Goal: Communication & Community: Answer question/provide support

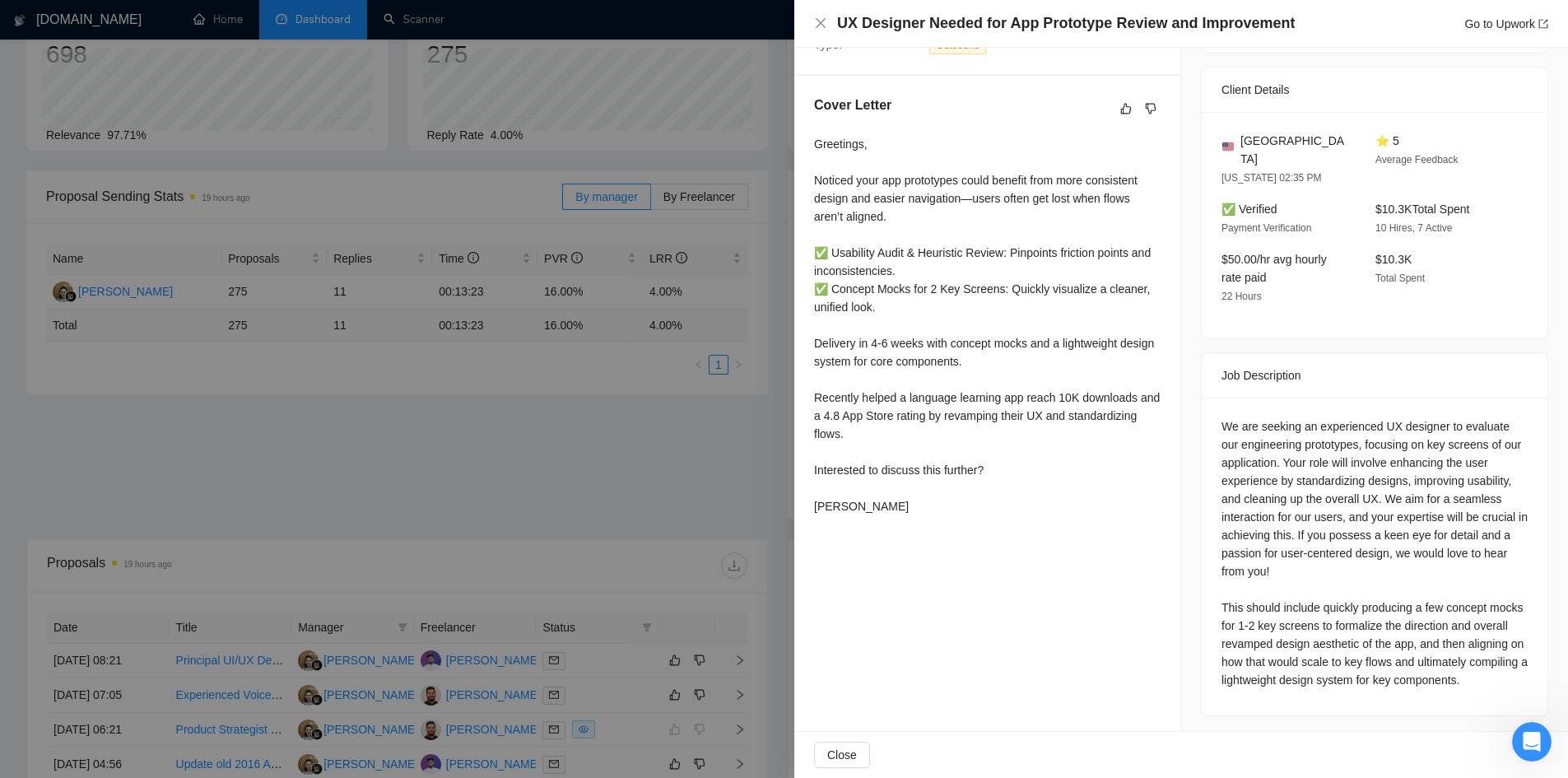
click at [299, 161] on div at bounding box center [784, 389] width 1568 height 778
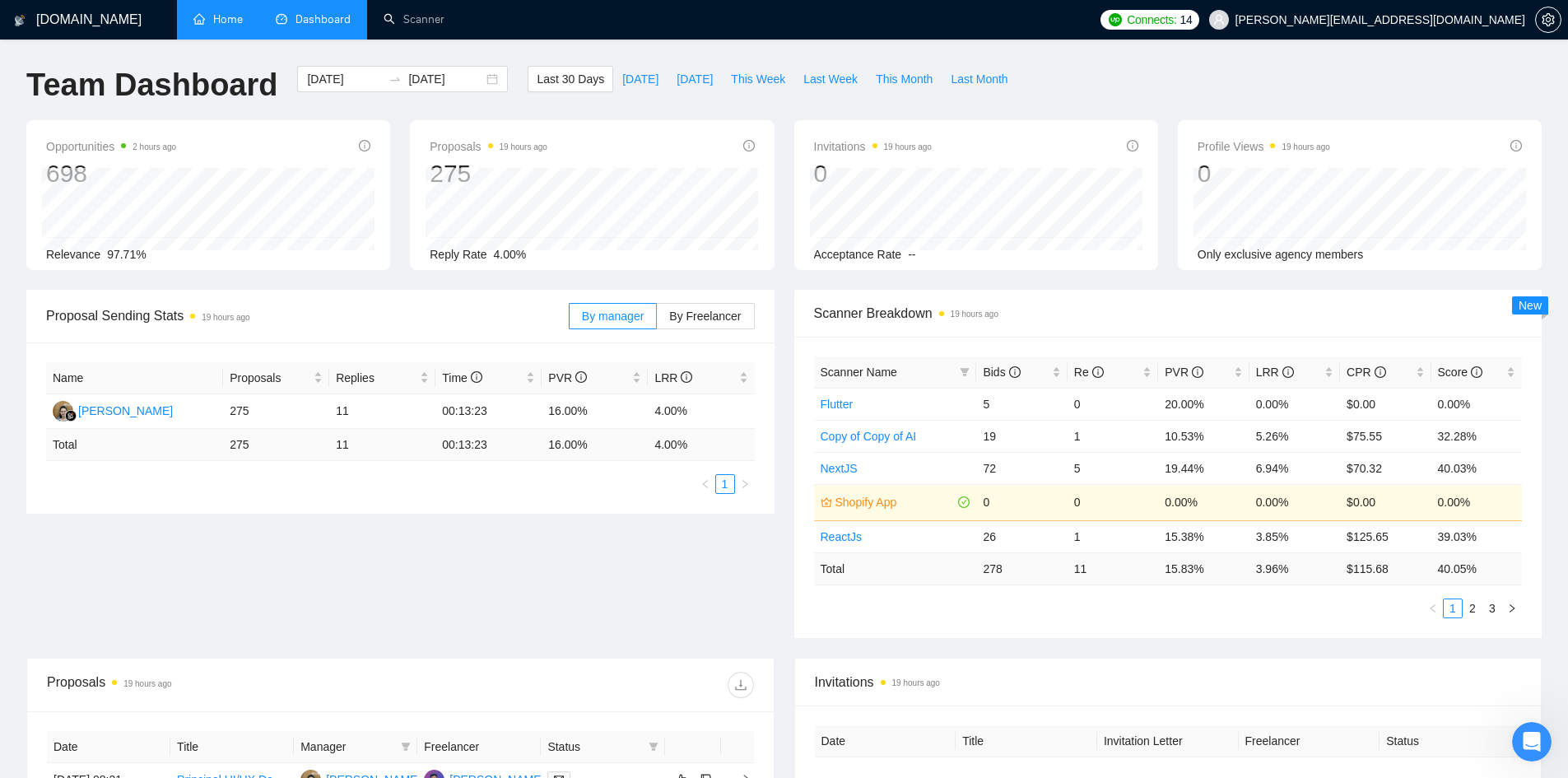
click at [226, 17] on link "Home" at bounding box center [218, 20] width 50 height 14
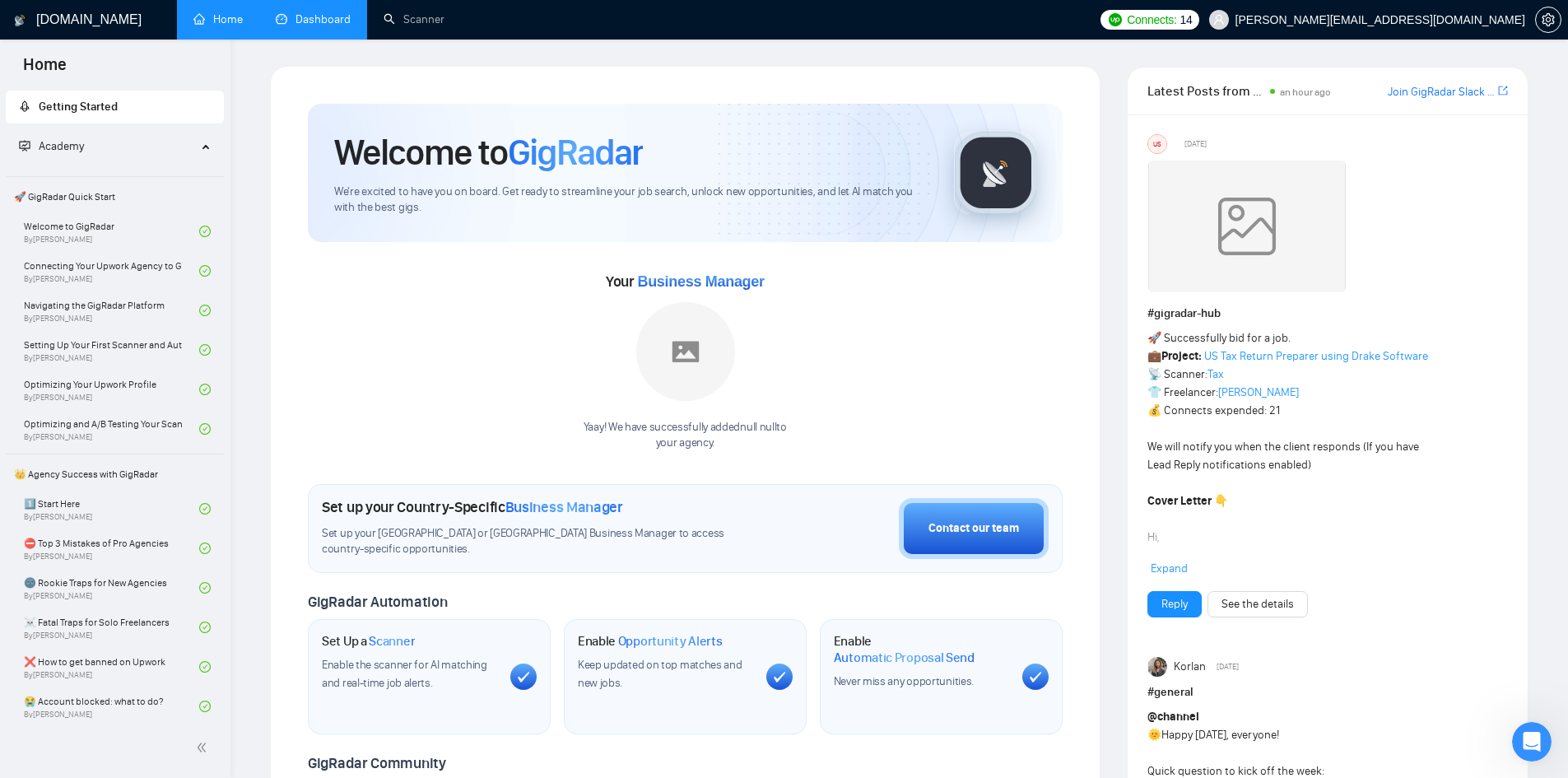
click at [299, 18] on link "Dashboard" at bounding box center [313, 20] width 75 height 14
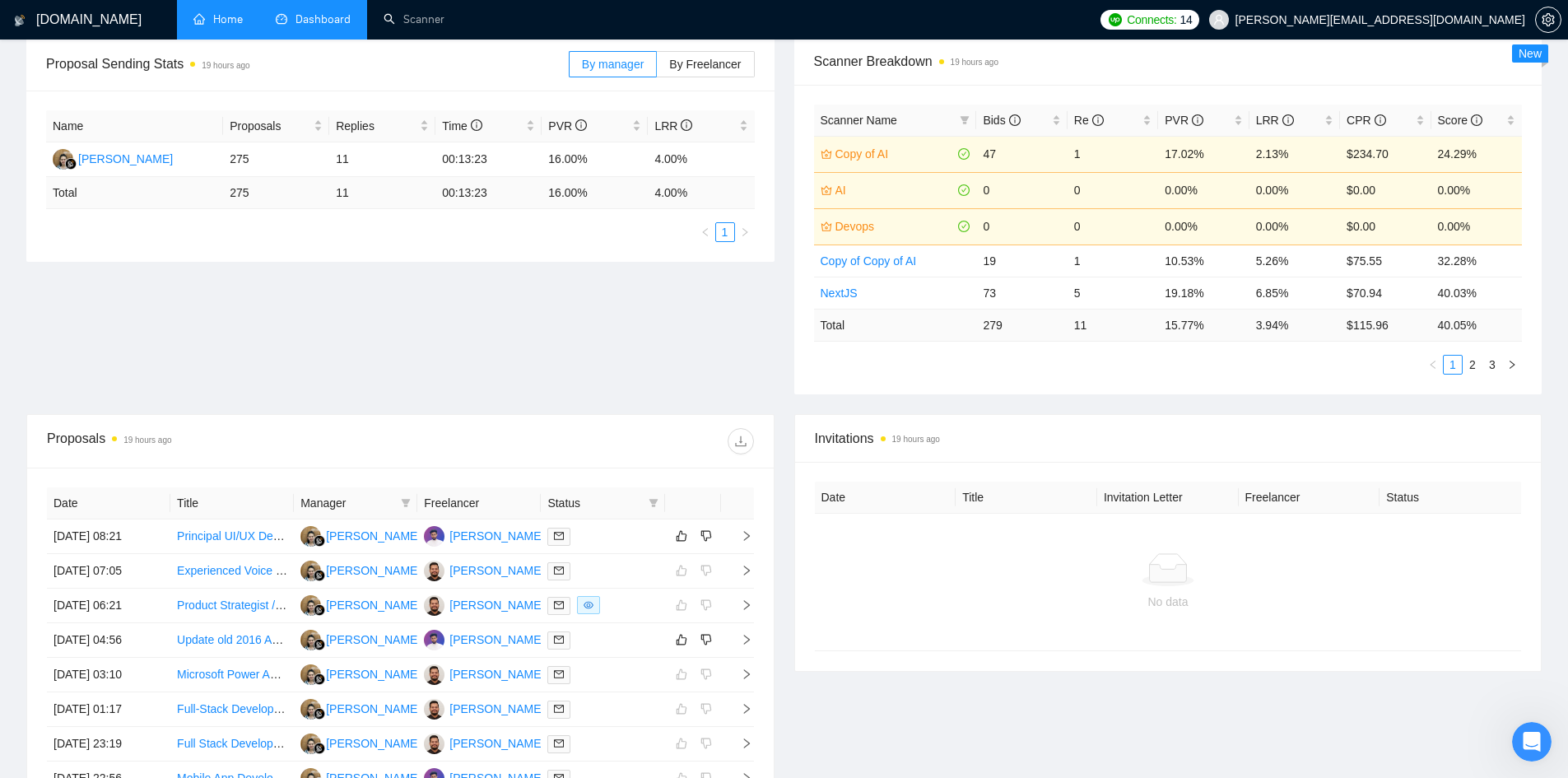
scroll to position [539, 0]
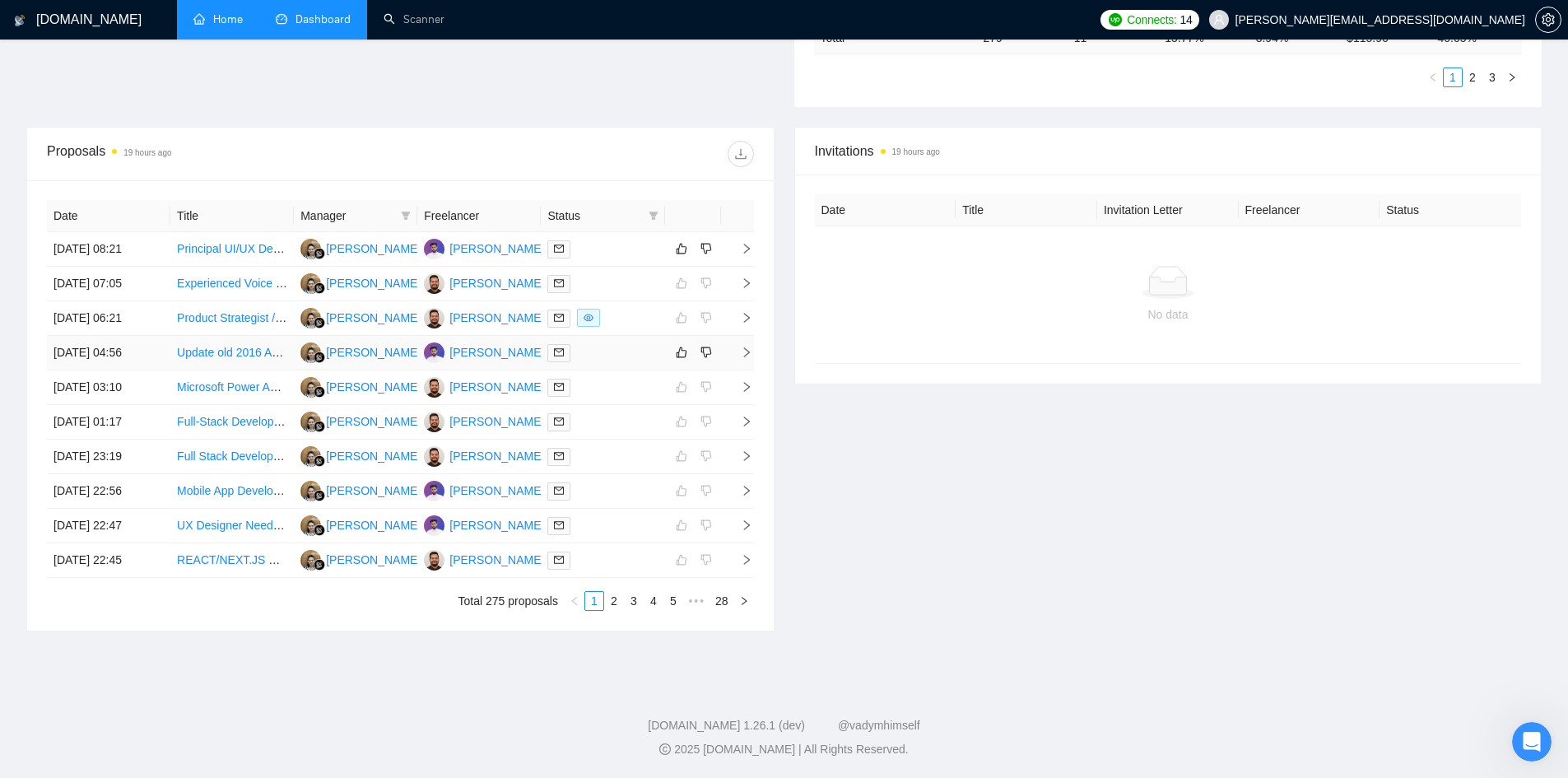
click at [745, 356] on icon "right" at bounding box center [746, 352] width 12 height 12
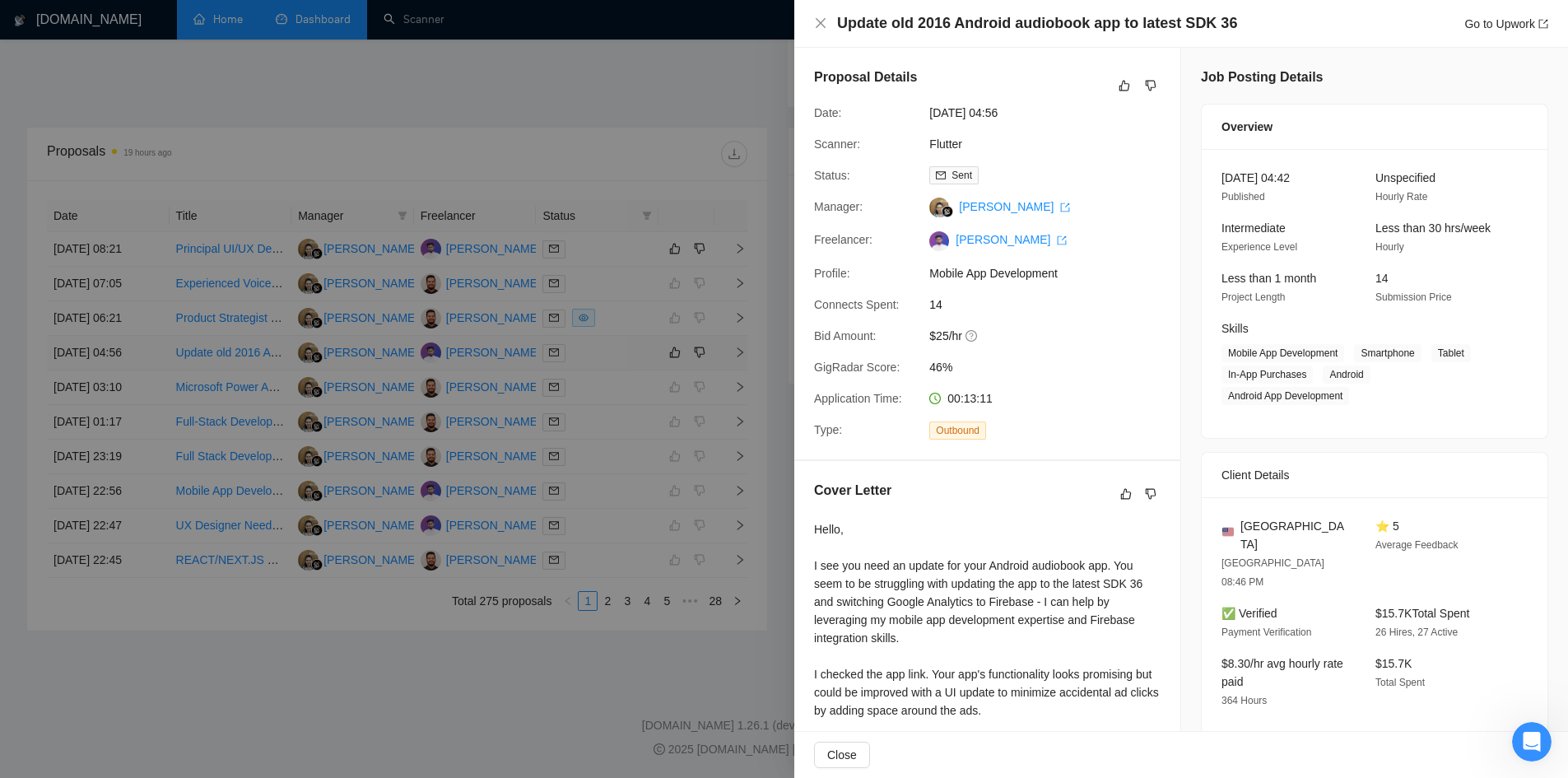
click at [745, 356] on div at bounding box center [784, 389] width 1568 height 778
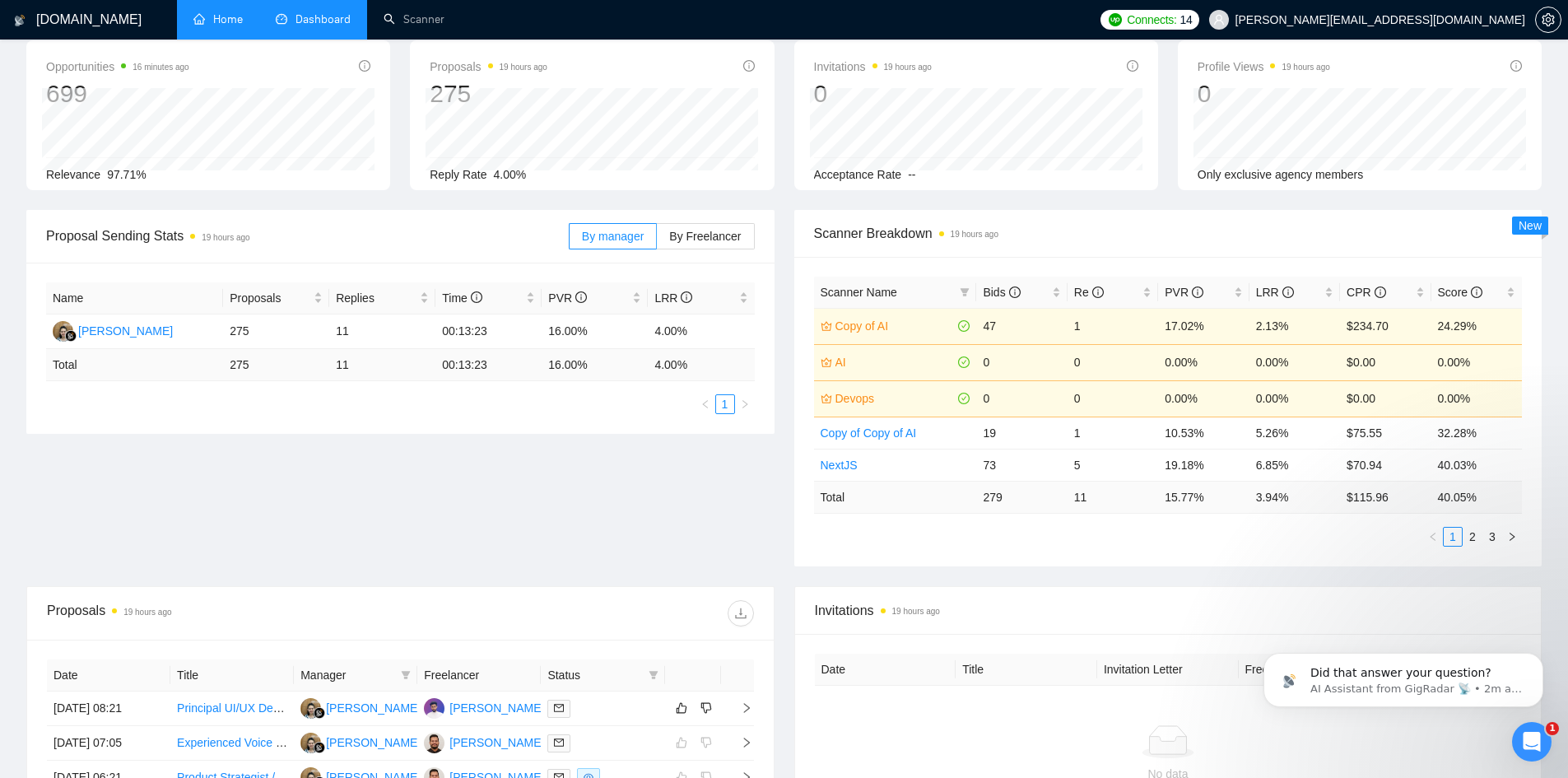
scroll to position [0, 0]
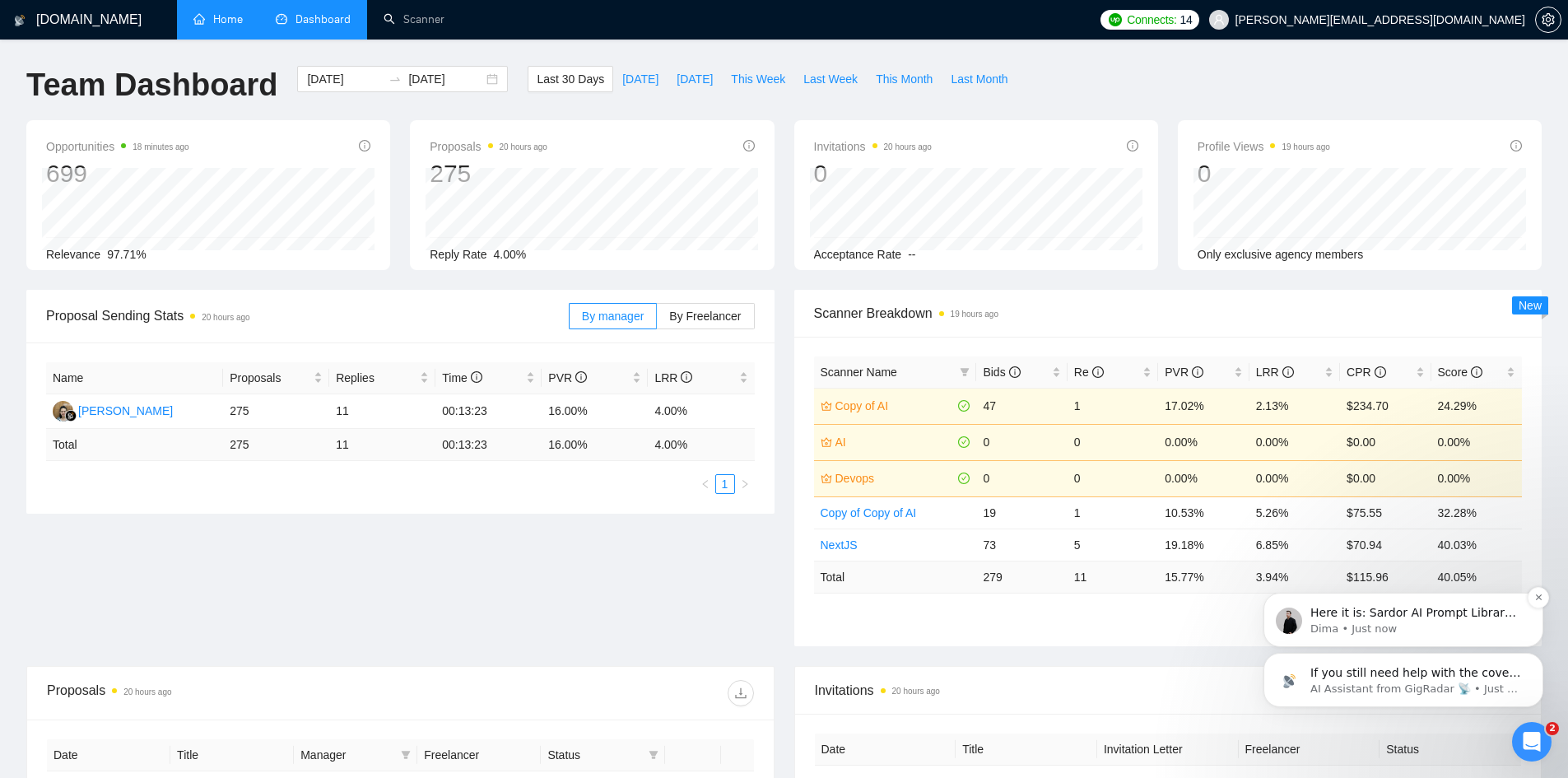
click at [1454, 627] on p "Dima • Just now" at bounding box center [1417, 629] width 213 height 15
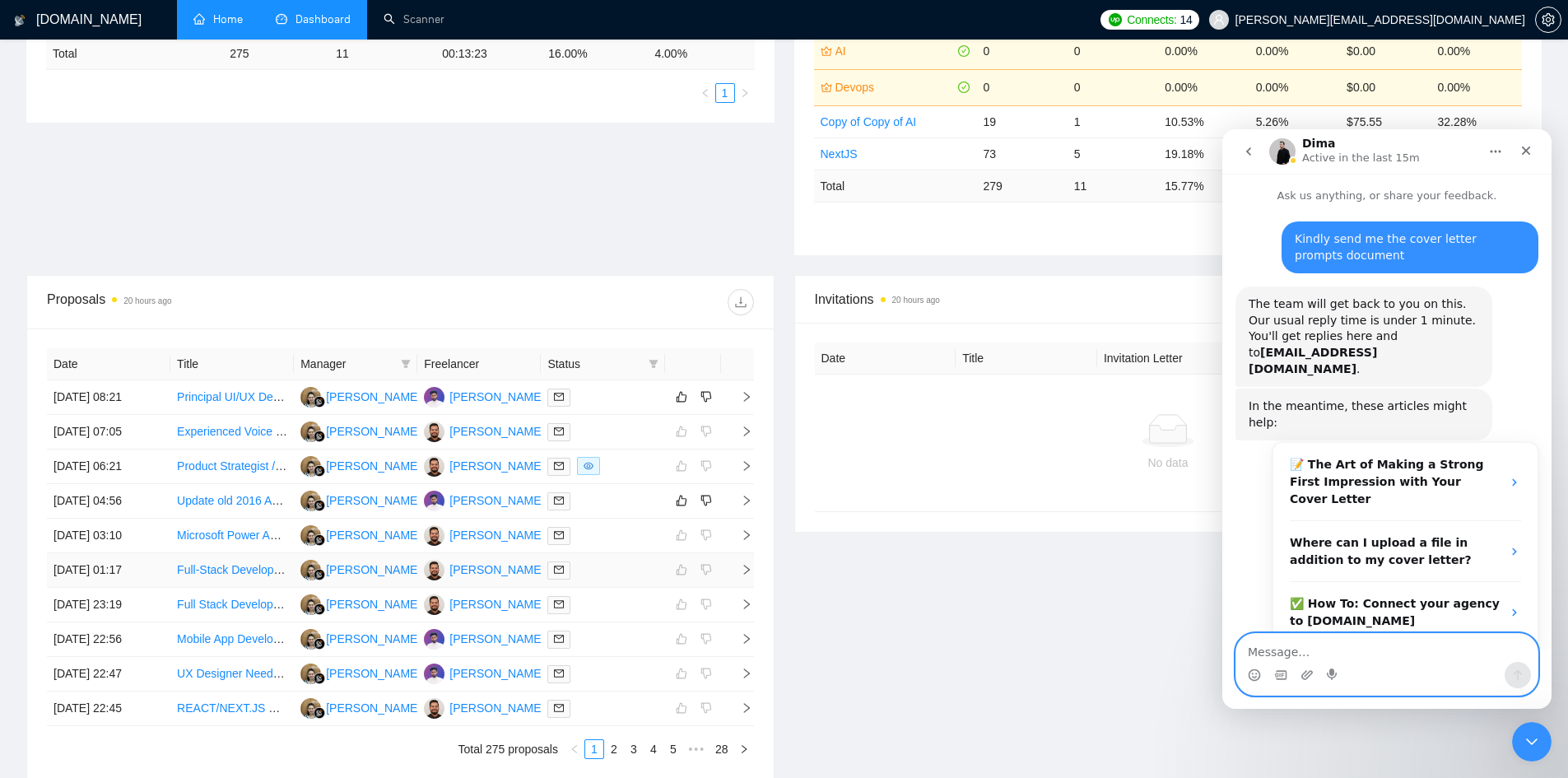
scroll to position [412, 0]
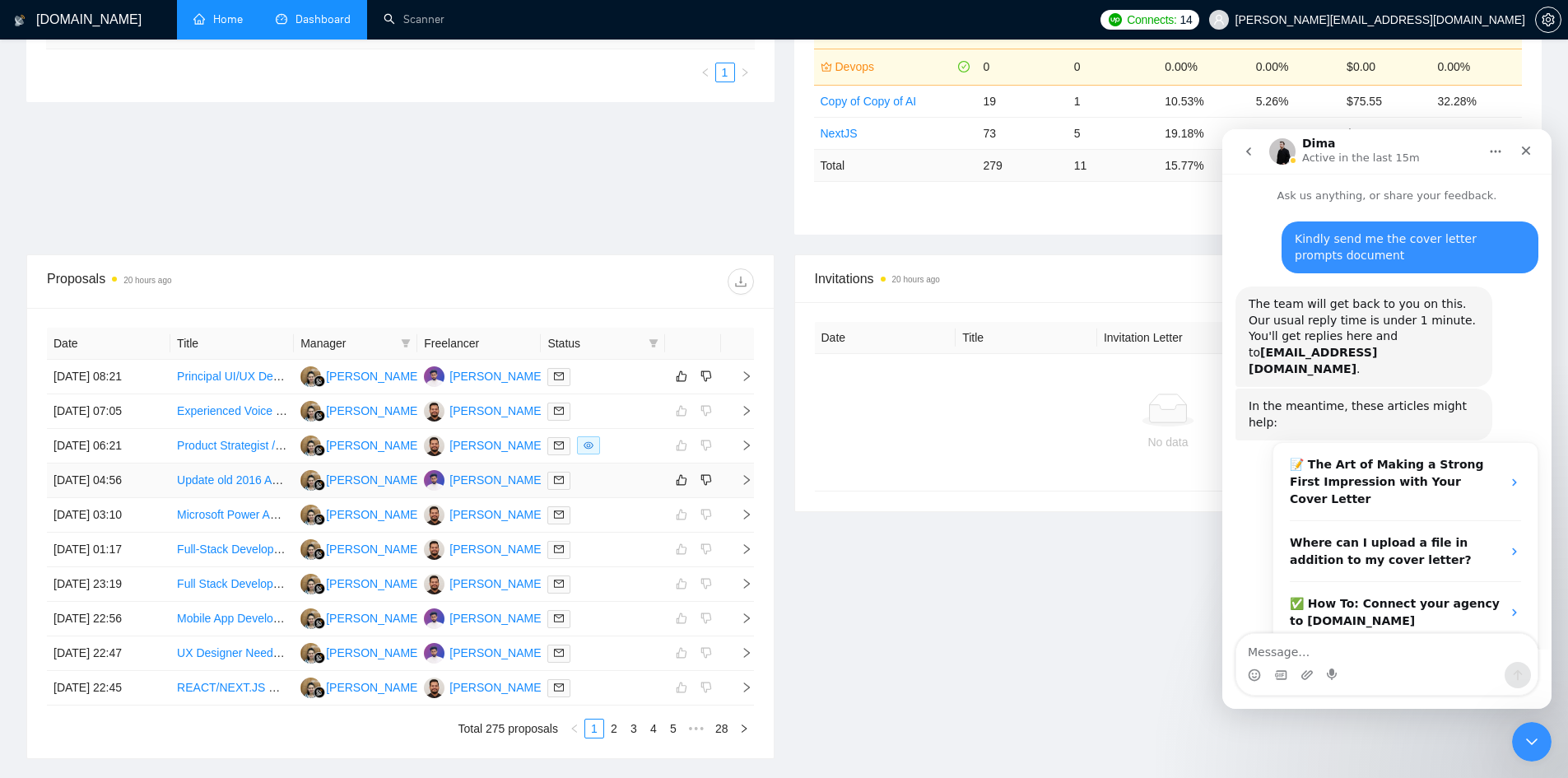
click at [742, 476] on icon "right" at bounding box center [746, 480] width 12 height 12
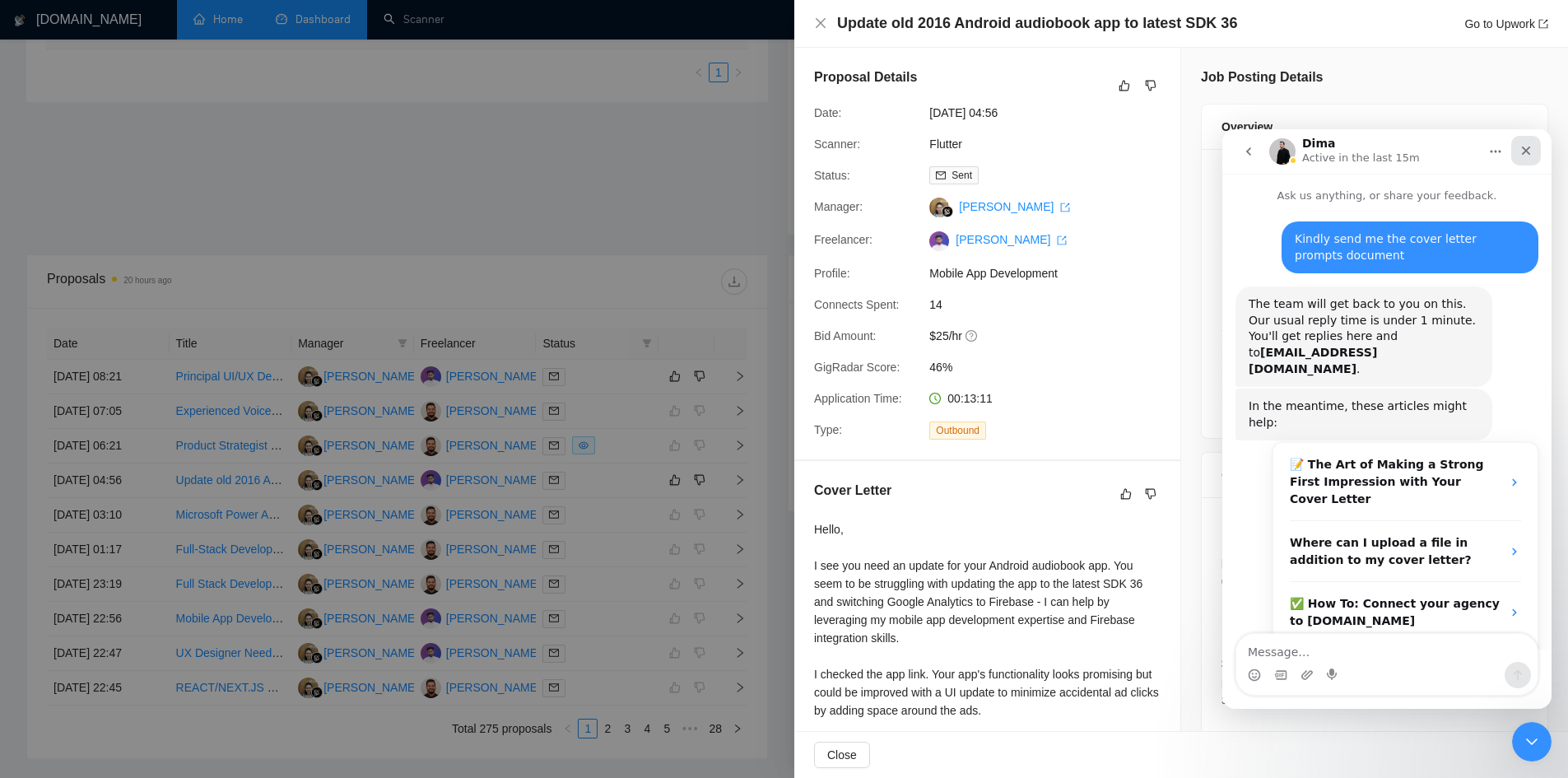
click at [1522, 150] on icon "Close" at bounding box center [1525, 150] width 13 height 13
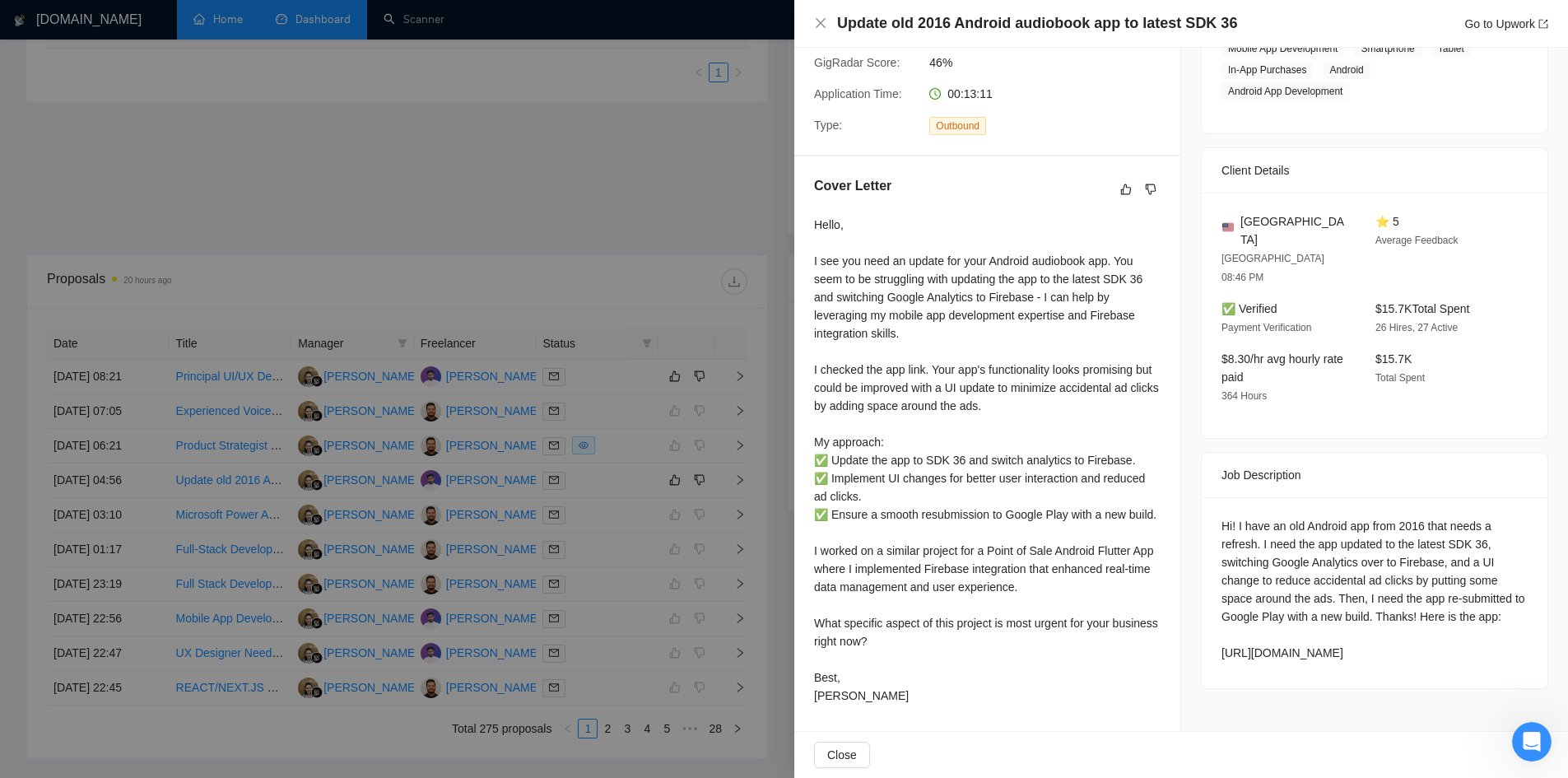
drag, startPoint x: 1406, startPoint y: 616, endPoint x: 1212, endPoint y: 594, distance: 195.2
click at [1212, 594] on div "Hi! I have an old Android app from 2016 that needs a refresh. I need the app up…" at bounding box center [1374, 593] width 345 height 191
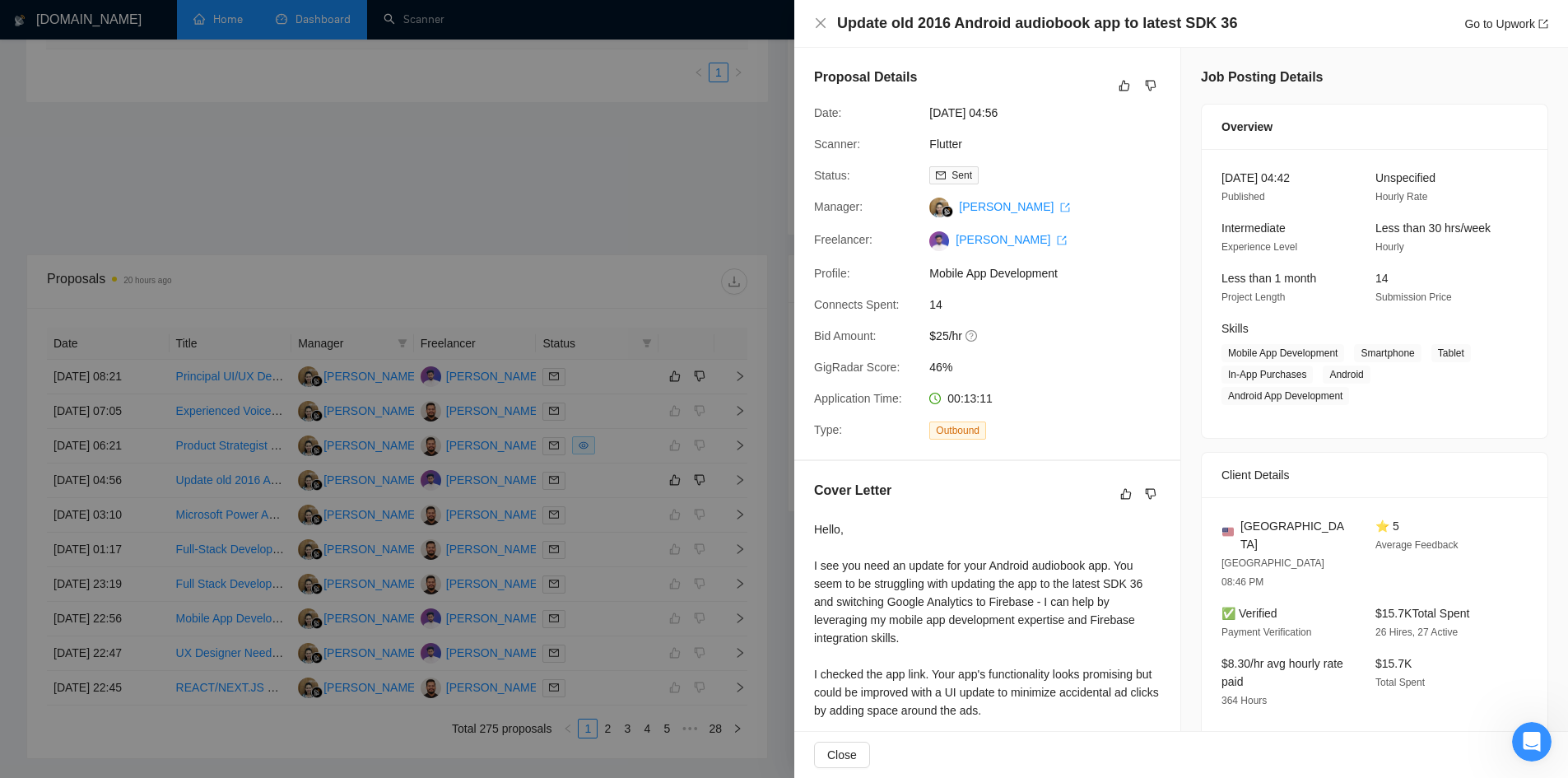
scroll to position [322, 0]
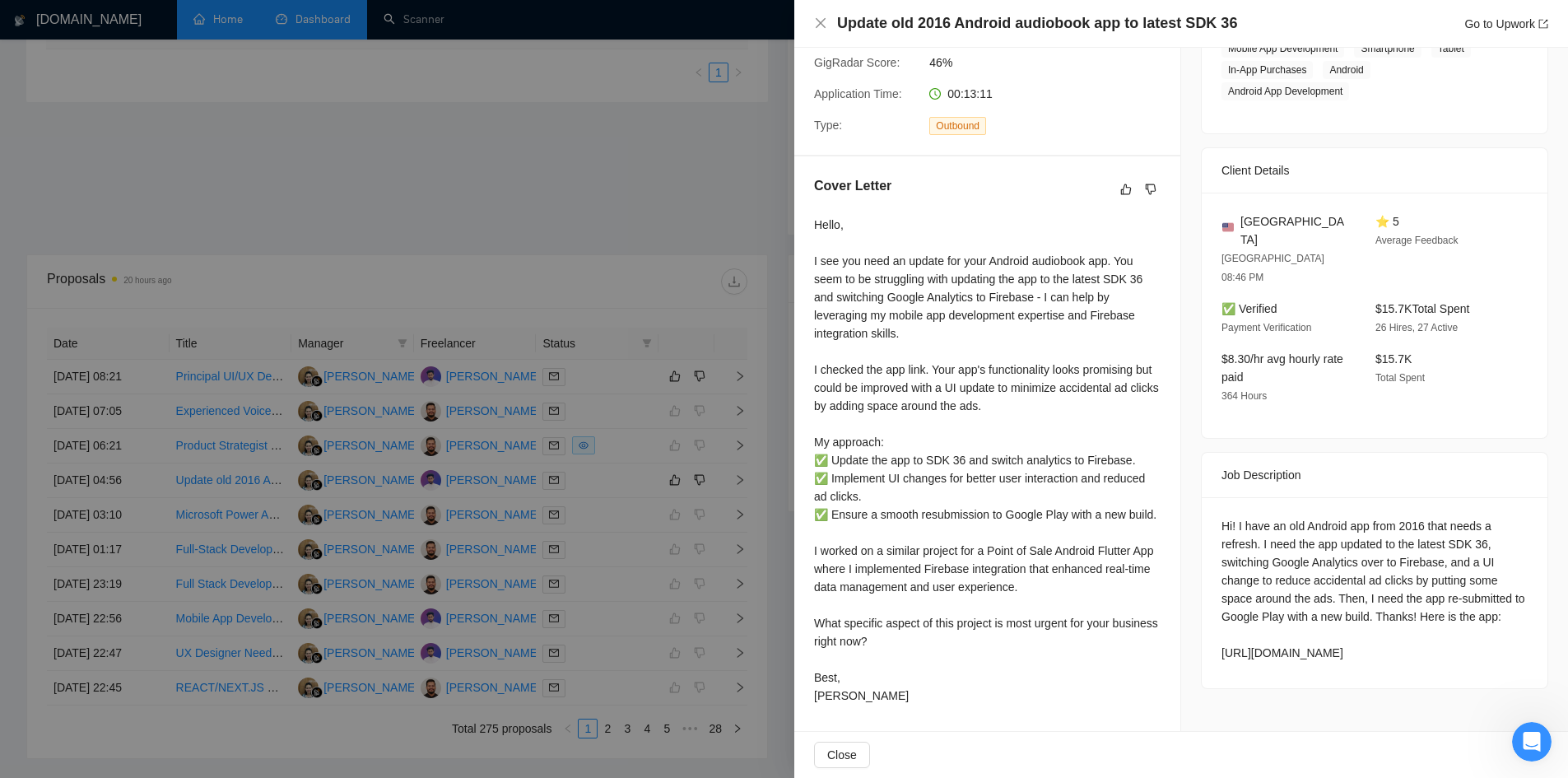
click at [196, 129] on div at bounding box center [784, 389] width 1568 height 778
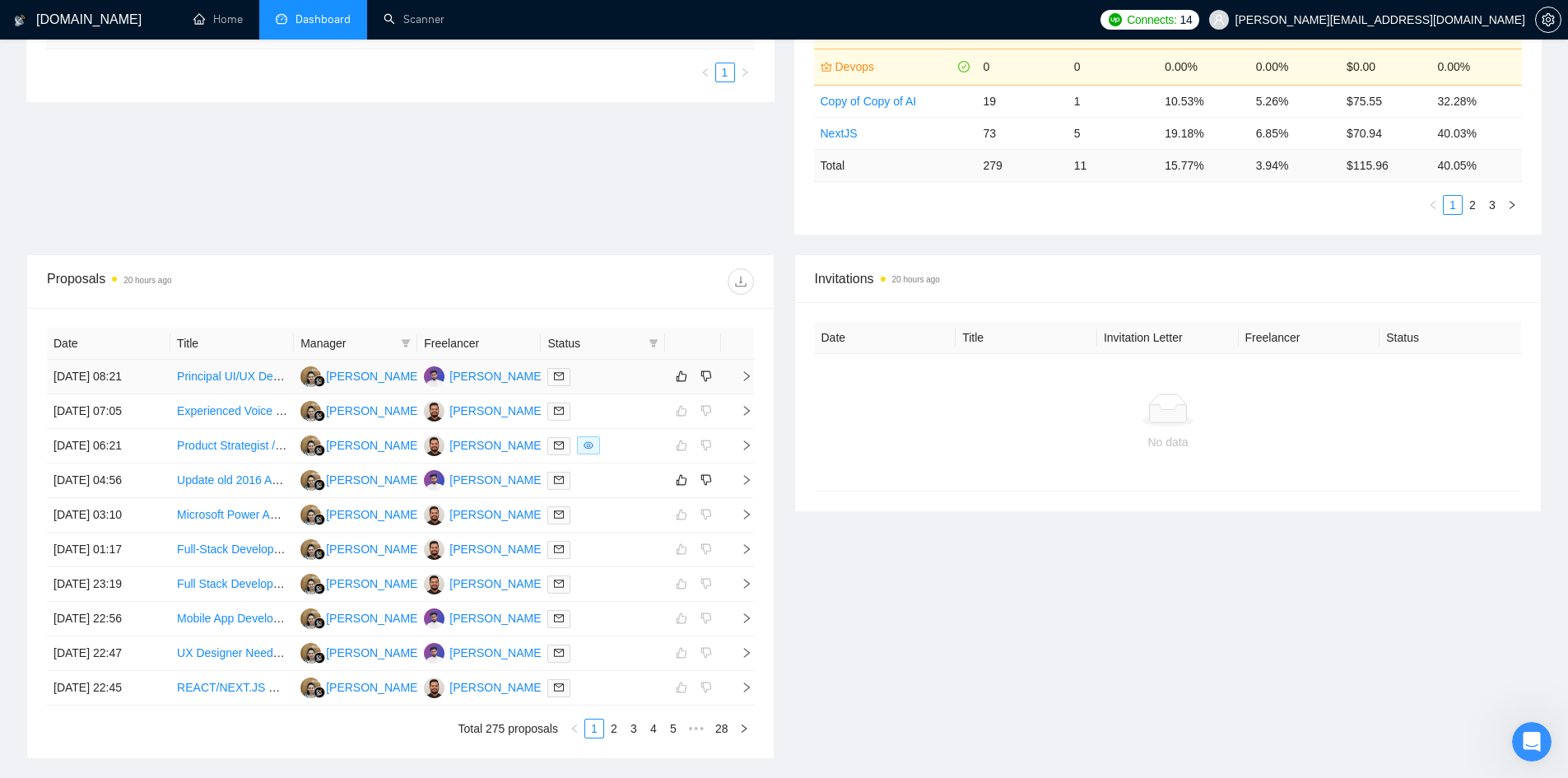
click at [746, 376] on icon "right" at bounding box center [746, 377] width 12 height 12
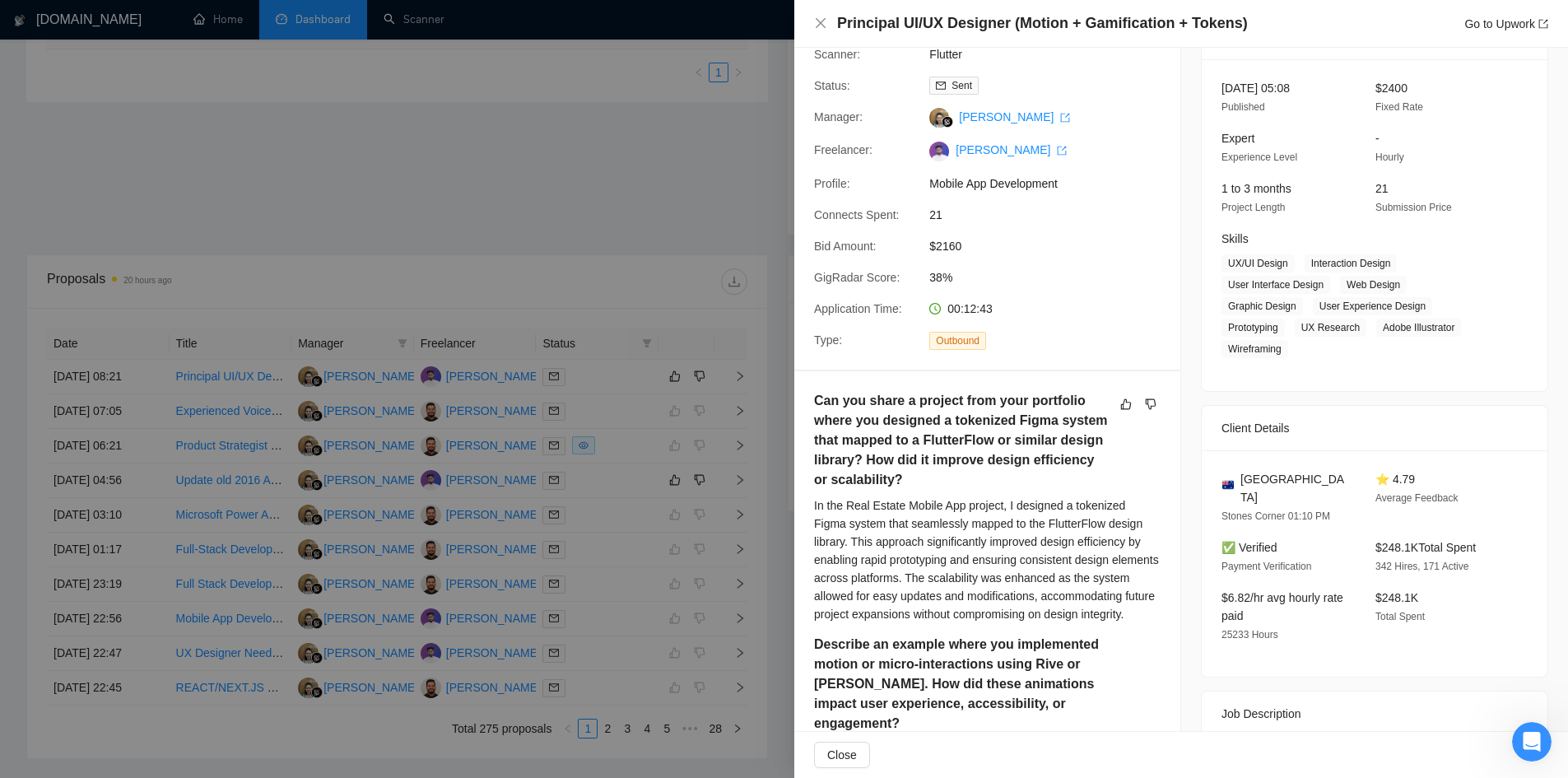
scroll to position [0, 0]
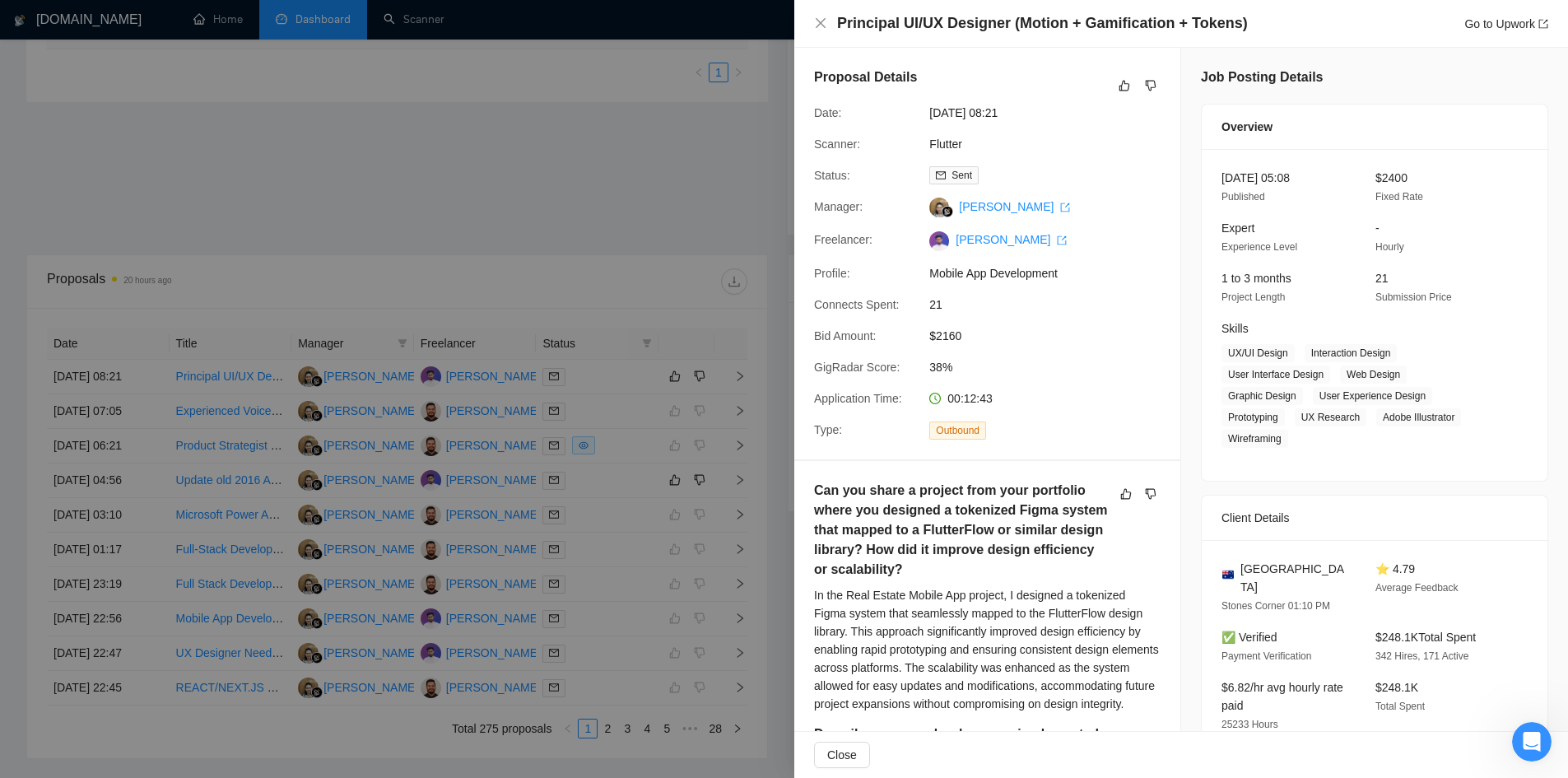
click at [660, 203] on div at bounding box center [784, 389] width 1568 height 778
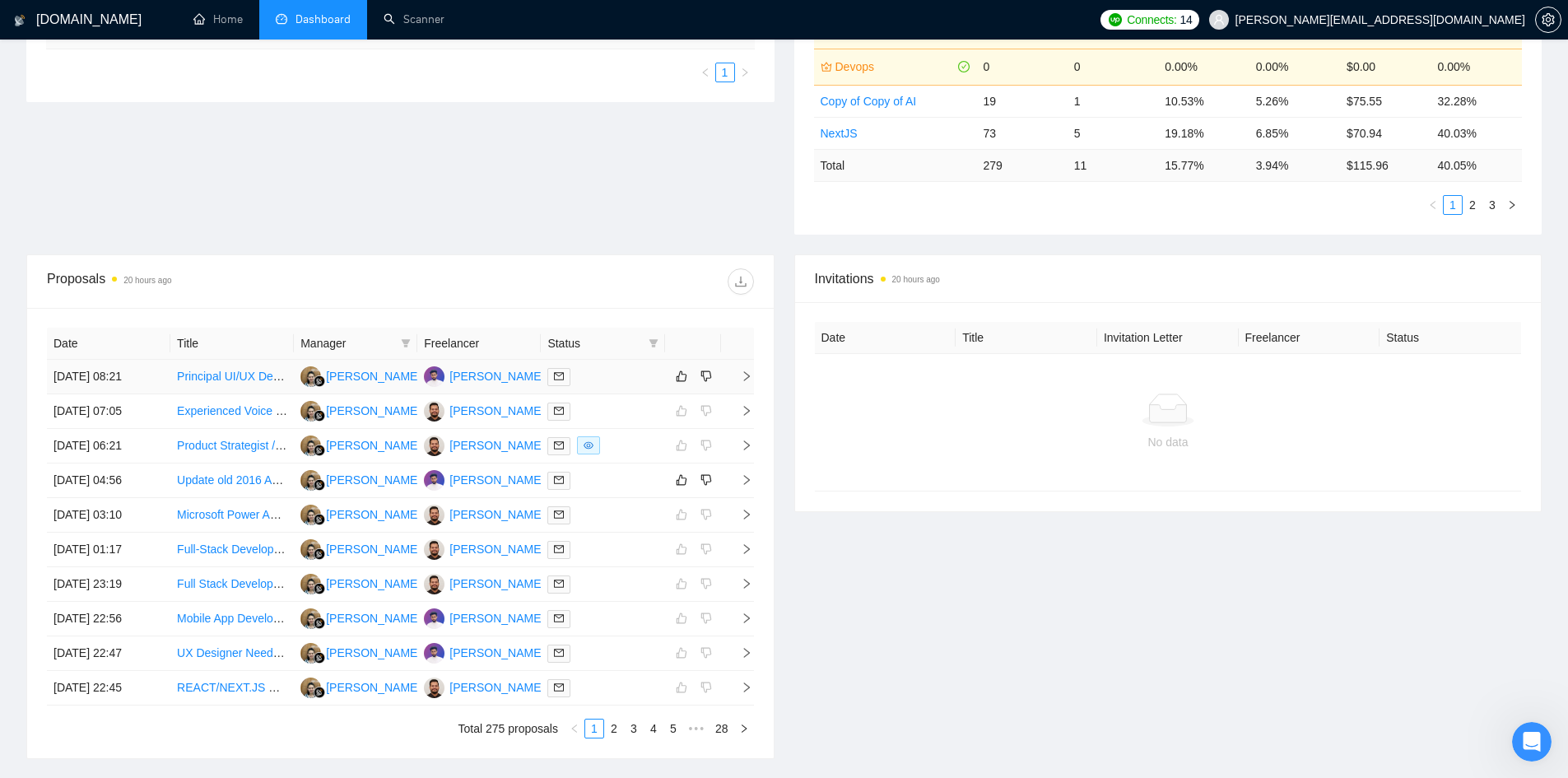
click at [746, 382] on icon "right" at bounding box center [746, 377] width 12 height 12
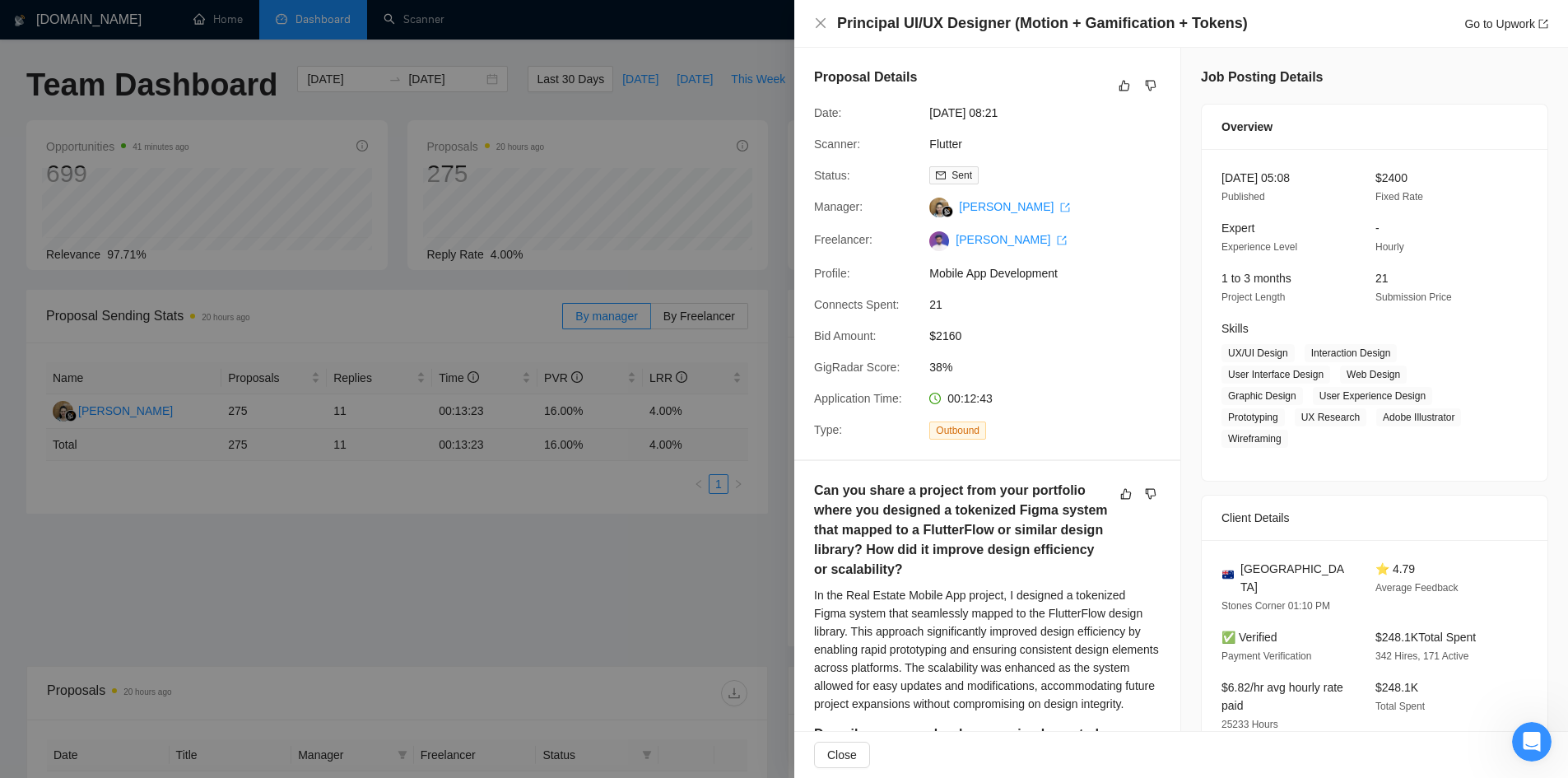
click at [518, 535] on div at bounding box center [784, 389] width 1568 height 778
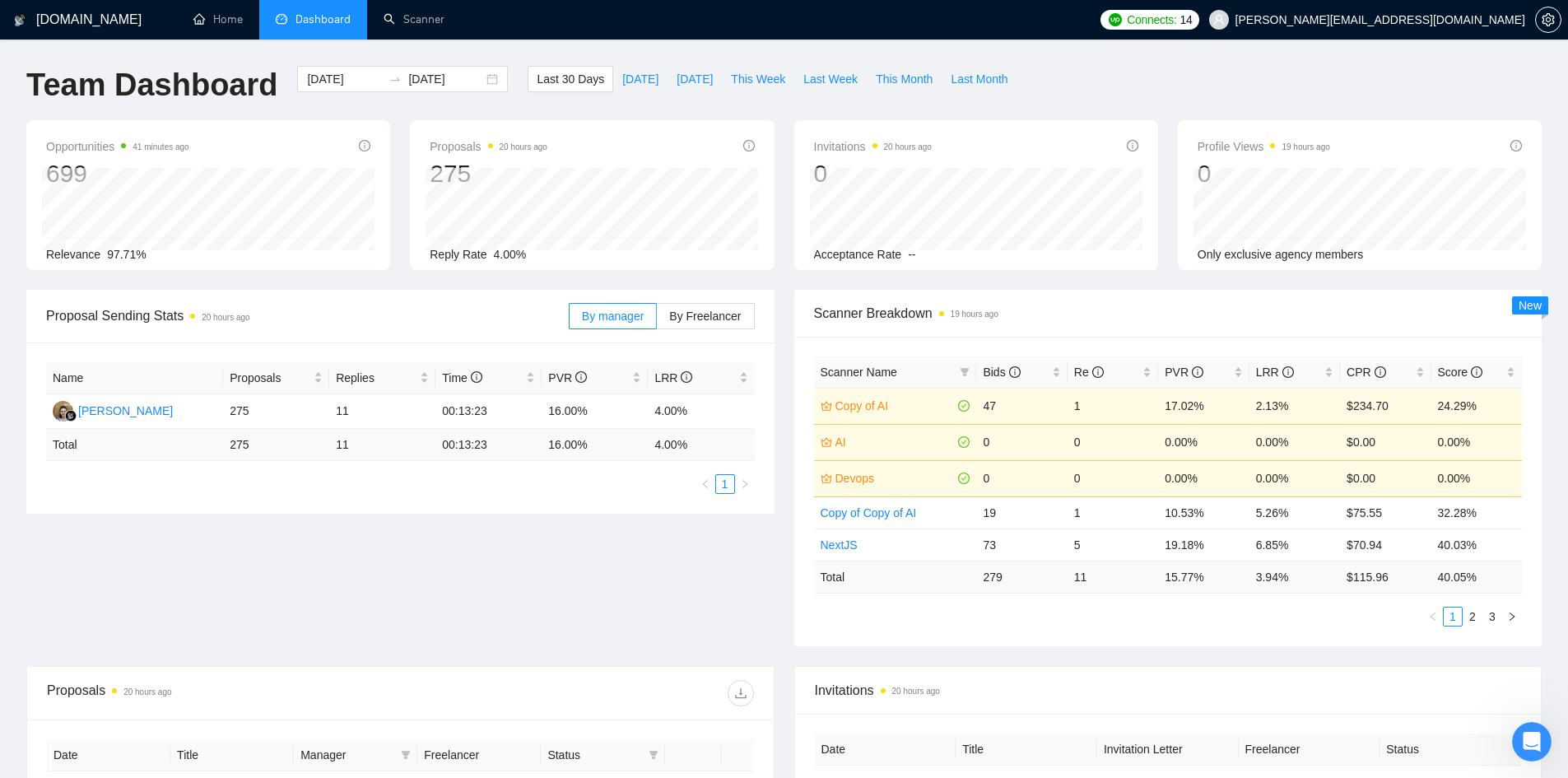
click at [555, 576] on div "Proposal Sending Stats 20 hours ago By manager By Freelancer Name Proposals Rep…" at bounding box center [784, 477] width 1535 height 376
